Goal: Navigation & Orientation: Find specific page/section

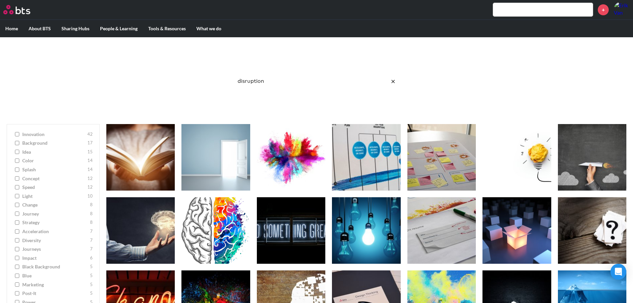
scroll to position [365, 0]
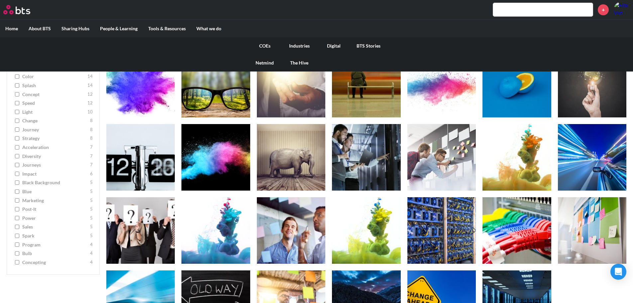
click at [299, 61] on link "The Hive" at bounding box center [299, 62] width 35 height 17
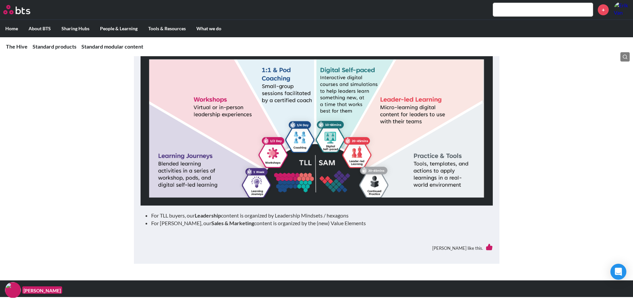
click at [231, 184] on img at bounding box center [317, 106] width 352 height 198
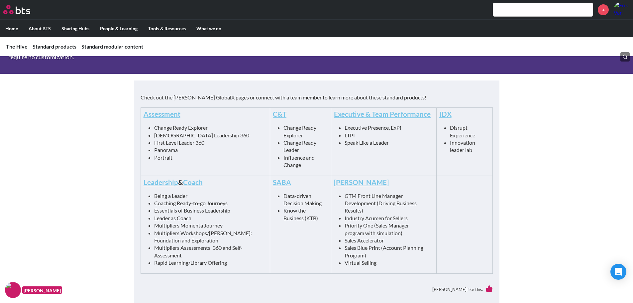
scroll to position [282, 0]
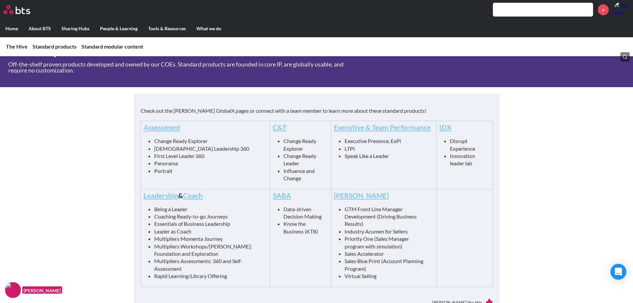
click at [159, 194] on link "Leadership" at bounding box center [161, 195] width 35 height 8
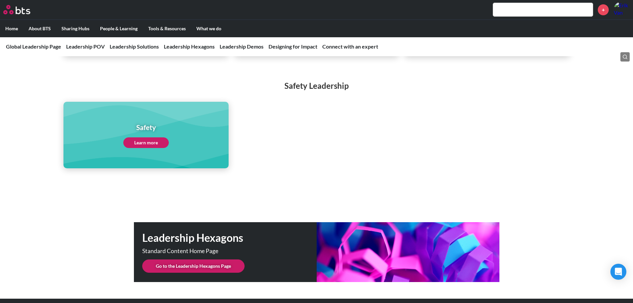
scroll to position [1628, 0]
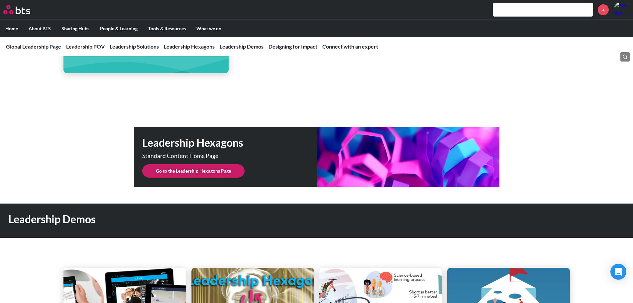
click at [217, 164] on link "Go to the Leadership Hexagons Page" at bounding box center [193, 170] width 102 height 13
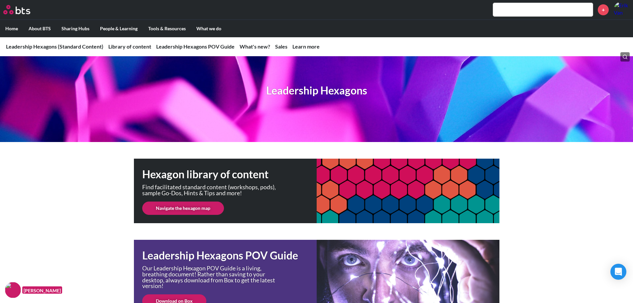
scroll to position [33, 0]
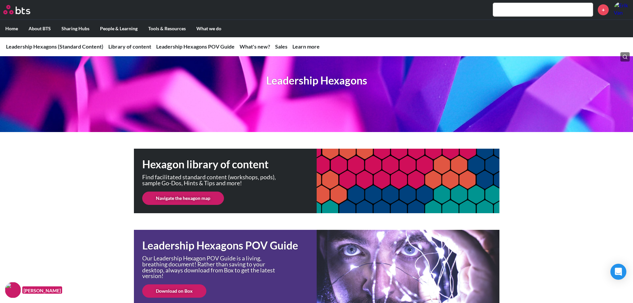
click at [184, 196] on link "Navigate the hexagon map" at bounding box center [183, 197] width 82 height 13
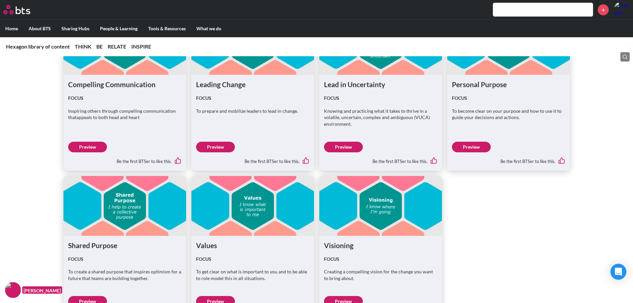
scroll to position [2060, 0]
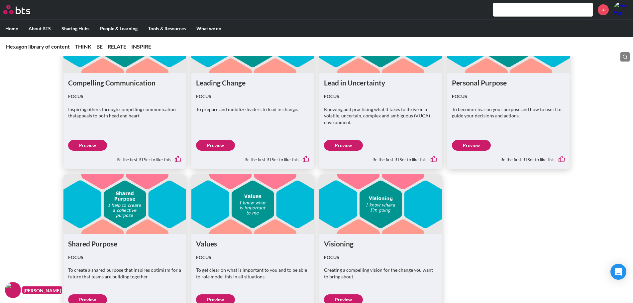
click at [480, 147] on link "Preview" at bounding box center [471, 145] width 39 height 11
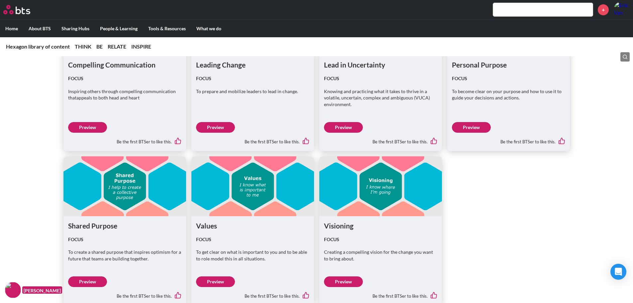
scroll to position [2093, 0]
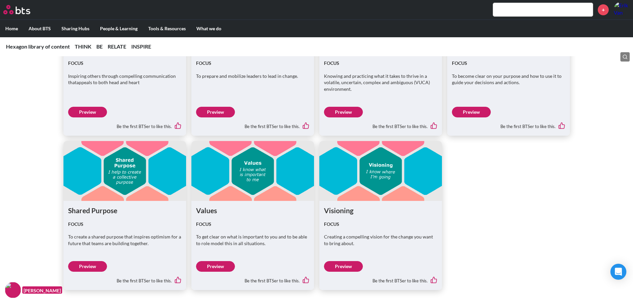
click at [216, 263] on link "Preview" at bounding box center [215, 266] width 39 height 11
